Goal: Information Seeking & Learning: Check status

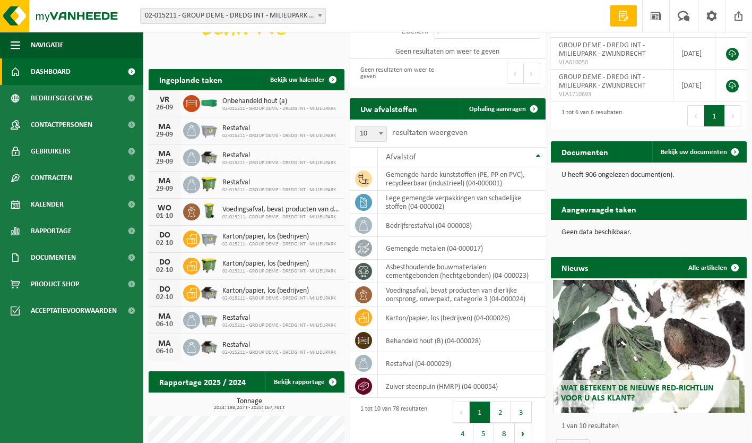
scroll to position [146, 0]
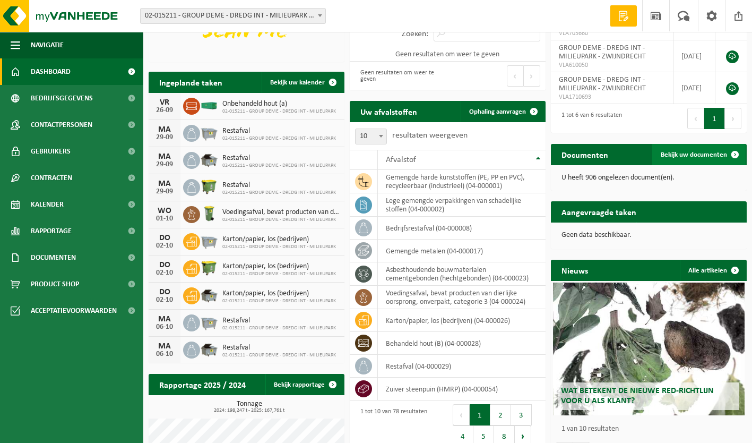
click at [692, 155] on span "Bekijk uw documenten" at bounding box center [694, 154] width 66 height 7
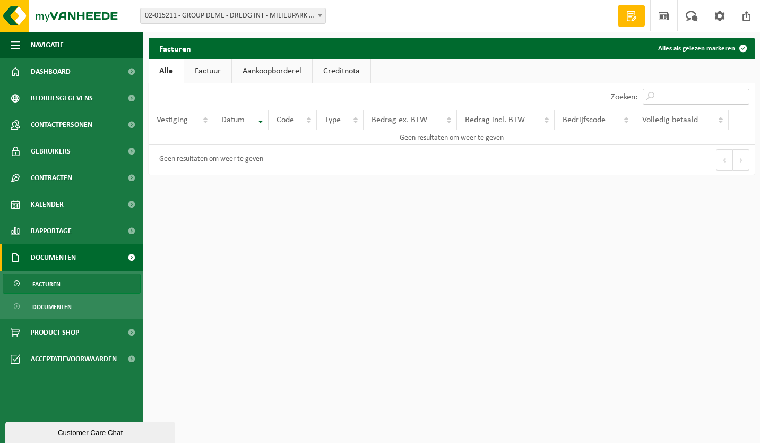
click at [674, 93] on input "Zoeken:" at bounding box center [696, 97] width 107 height 16
paste input "T250002676804"
type input "T250002676804"
click at [213, 71] on link "Factuur" at bounding box center [207, 71] width 47 height 24
click at [670, 98] on input "Zoeken:" at bounding box center [696, 97] width 107 height 16
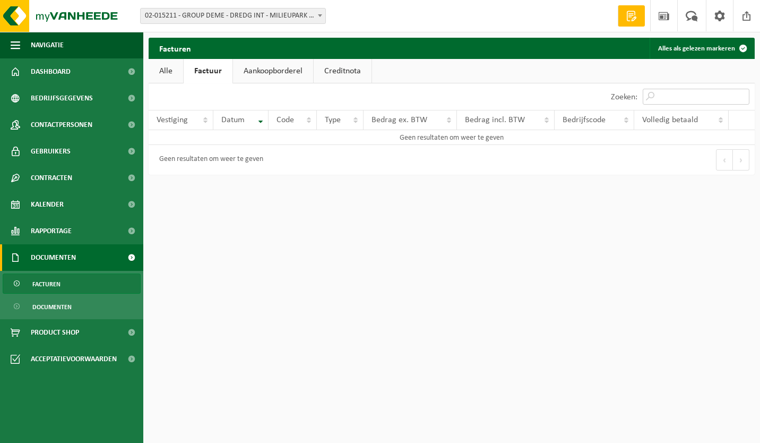
paste input "T250002676804"
type input "T250002676804"
click at [278, 68] on link "Aankoopborderel" at bounding box center [273, 71] width 80 height 24
click at [671, 94] on input "Zoeken:" at bounding box center [696, 97] width 107 height 16
paste input "T250002676804"
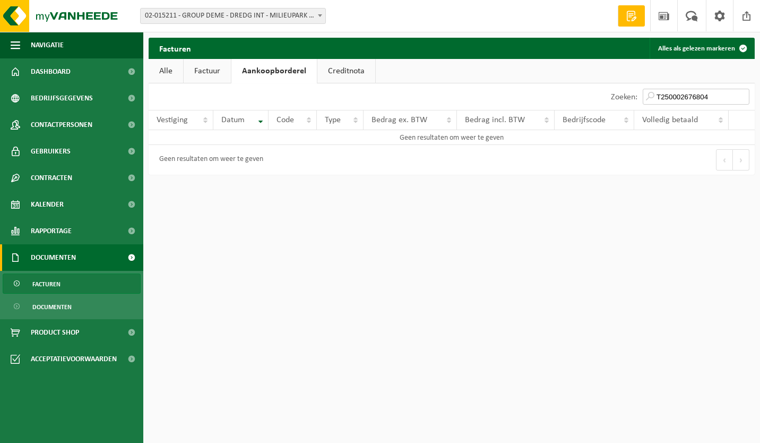
type input "T250002676804"
click at [345, 70] on link "Creditnota" at bounding box center [347, 71] width 58 height 24
click at [662, 96] on input "Zoeken:" at bounding box center [696, 97] width 107 height 16
paste input "T250002676804"
type input "T250002676804"
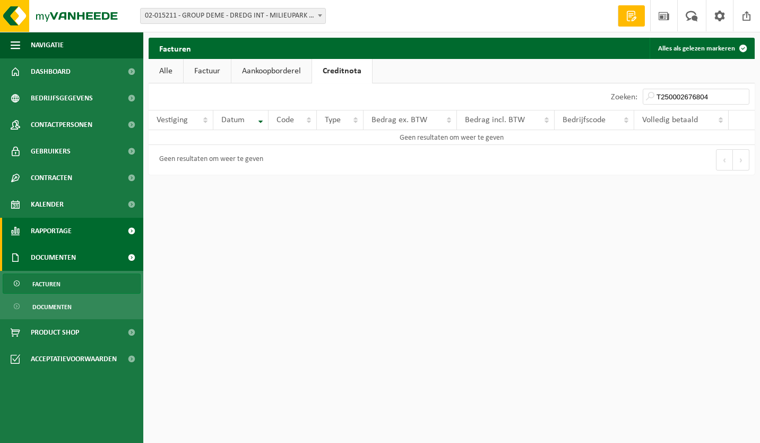
click at [76, 236] on link "Rapportage" at bounding box center [71, 231] width 143 height 27
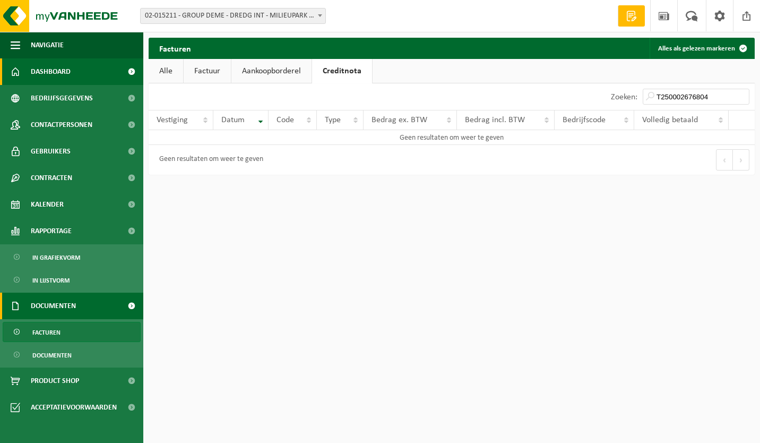
click at [75, 74] on link "Dashboard" at bounding box center [71, 71] width 143 height 27
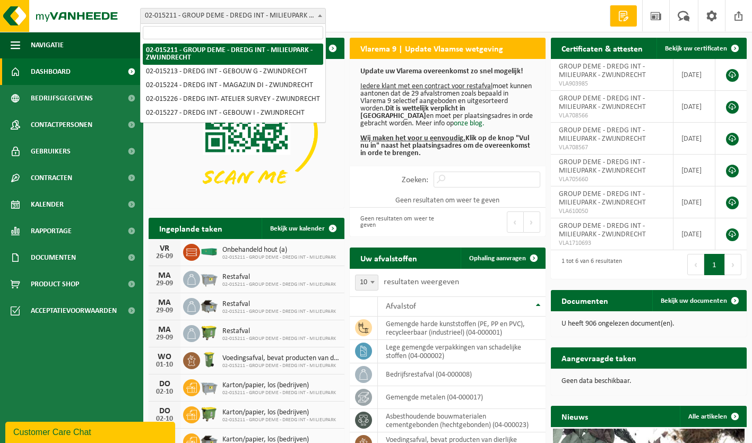
click at [320, 16] on b at bounding box center [320, 15] width 4 height 3
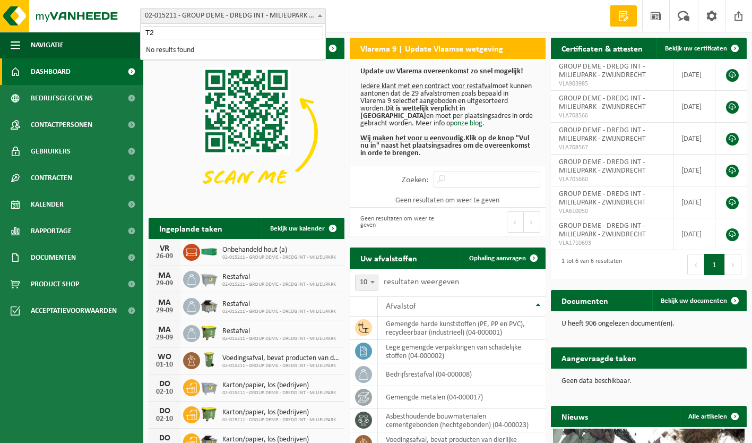
type input "T"
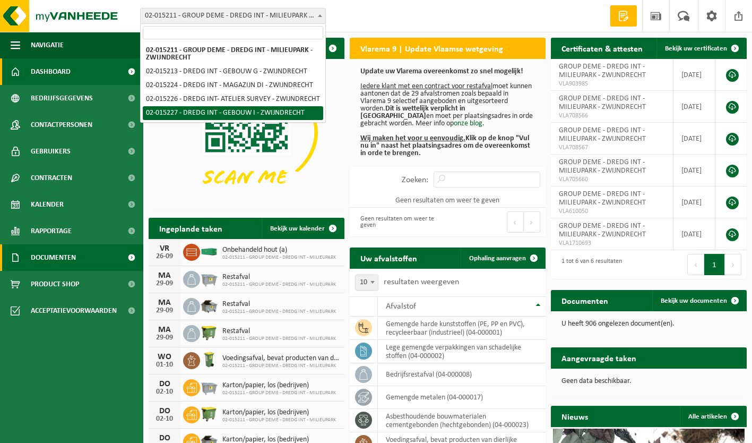
click at [77, 258] on link "Documenten" at bounding box center [71, 257] width 143 height 27
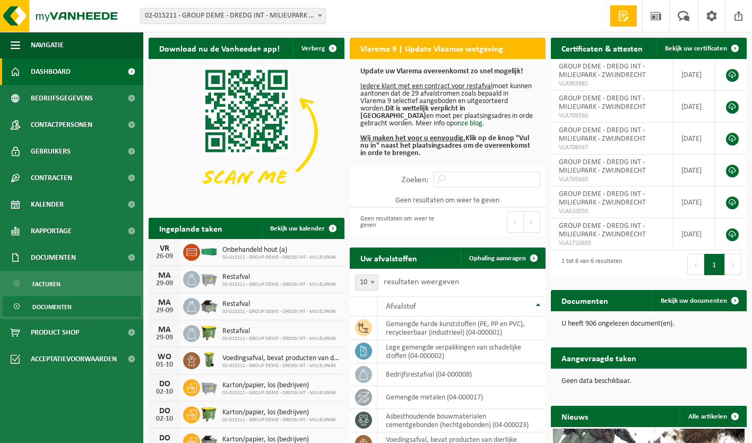
click at [70, 303] on span "Documenten" at bounding box center [51, 307] width 39 height 20
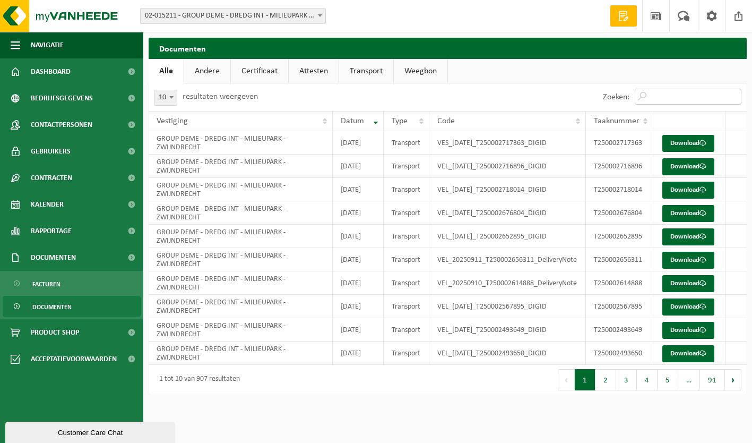
click at [664, 96] on input "Zoeken:" at bounding box center [688, 97] width 107 height 16
type input "T250002676804"
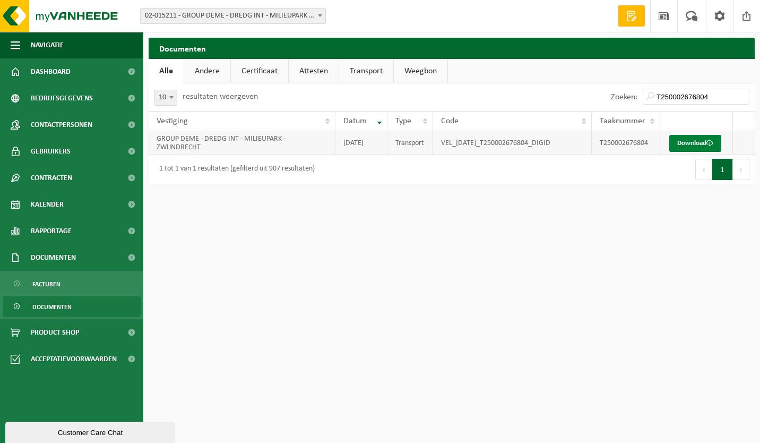
click at [684, 145] on link "Download" at bounding box center [696, 143] width 52 height 17
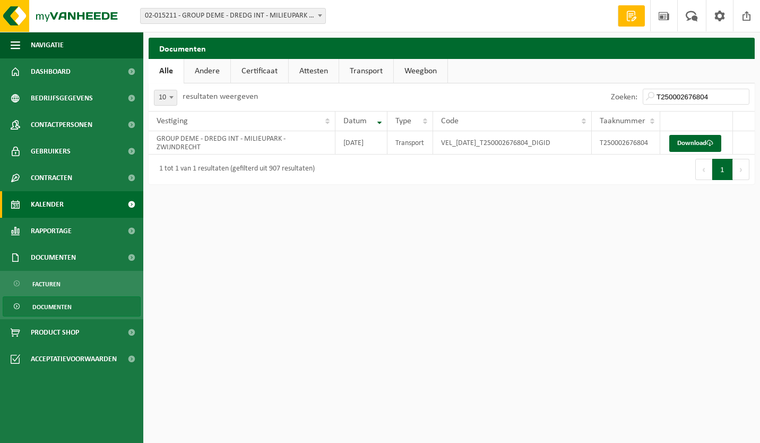
click at [64, 204] on link "Kalender" at bounding box center [71, 204] width 143 height 27
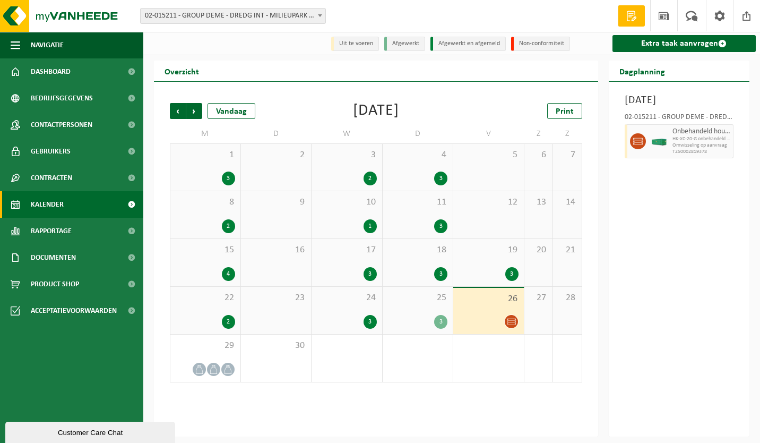
click at [204, 255] on span "15" at bounding box center [205, 250] width 59 height 12
